Goal: Navigation & Orientation: Find specific page/section

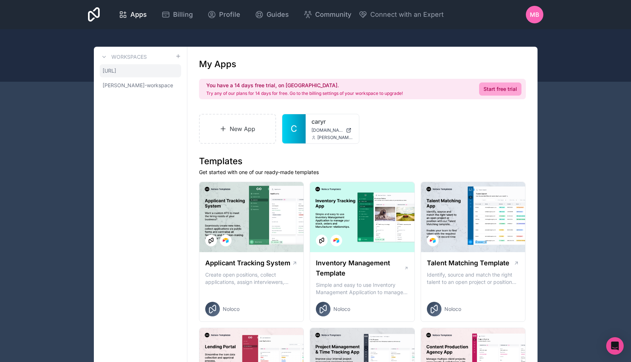
click at [123, 67] on link "Caryr.ai" at bounding box center [140, 70] width 81 height 13
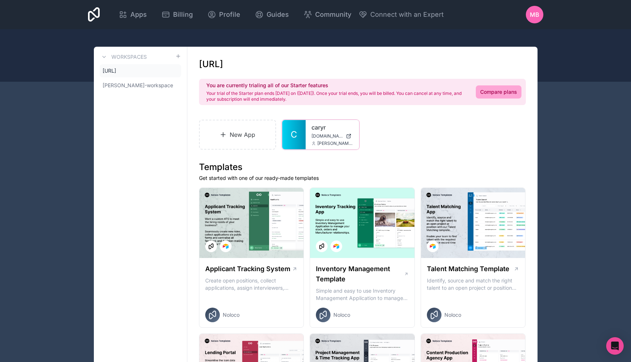
click at [0, 0] on icon at bounding box center [0, 0] width 0 height 0
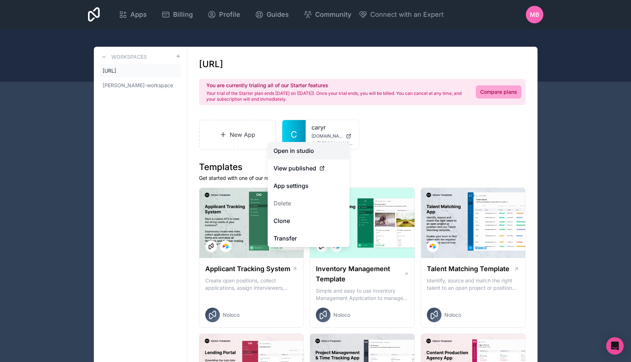
click at [303, 152] on link "Open in studio" at bounding box center [309, 151] width 82 height 18
